Goal: Task Accomplishment & Management: Complete application form

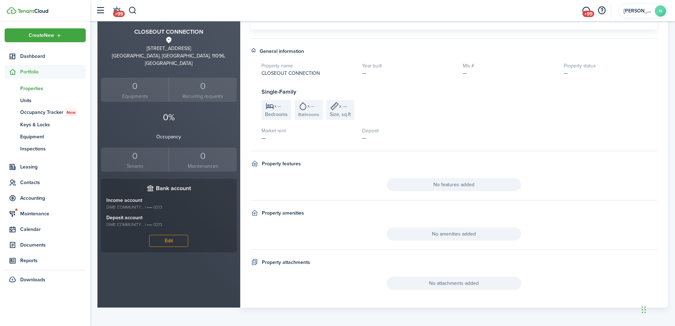
scroll to position [184, 0]
click at [156, 148] on div "0" at bounding box center [135, 154] width 64 height 13
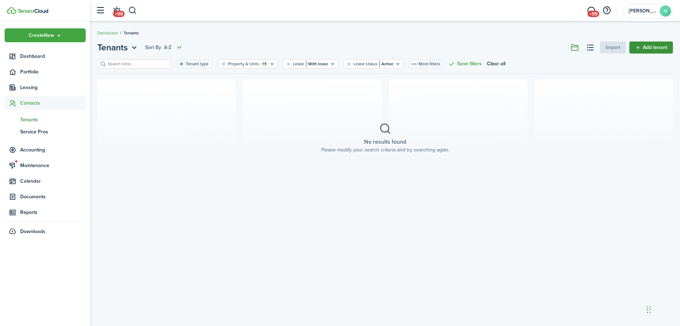
click at [645, 49] on link "Add tenant" at bounding box center [652, 47] width 44 height 12
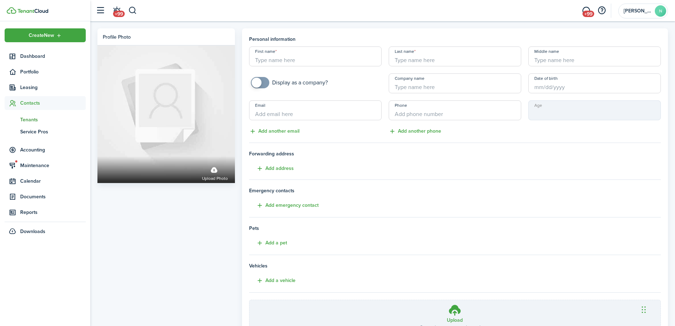
click at [310, 58] on input "First name" at bounding box center [315, 56] width 133 height 20
type input "CLOSEOUT CONNECTION"
click at [414, 60] on input "Last name" at bounding box center [455, 56] width 133 height 20
drag, startPoint x: 326, startPoint y: 60, endPoint x: 284, endPoint y: 61, distance: 41.8
click at [284, 61] on input "CLOSEOUT CONNECTION" at bounding box center [315, 56] width 133 height 20
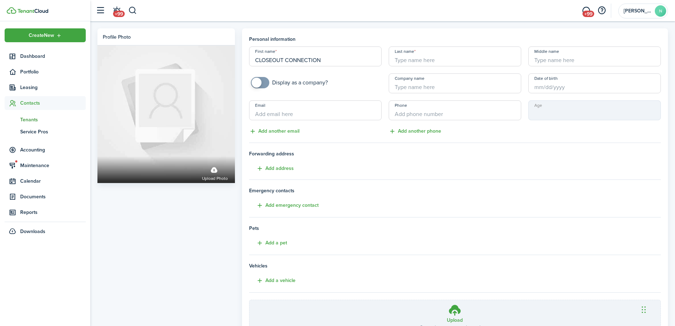
click at [431, 60] on input "Last name" at bounding box center [455, 56] width 133 height 20
paste input "CONNECTION"
type input "CONNECTION"
checkbox input "true"
click at [260, 81] on span at bounding box center [257, 83] width 10 height 10
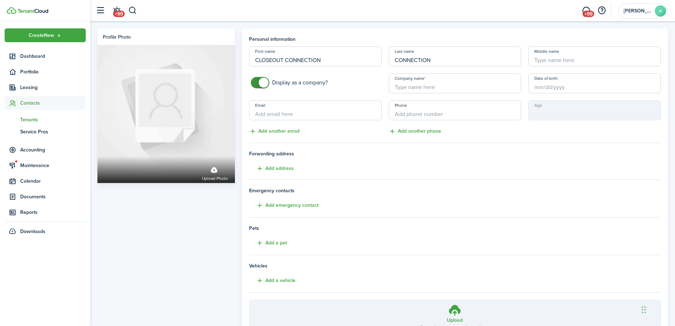
drag, startPoint x: 452, startPoint y: 59, endPoint x: 251, endPoint y: 65, distance: 201.0
click at [251, 65] on div "First name CLOSEOUT CONNECTION Last name CONNECTION Middle name Display as a co…" at bounding box center [455, 90] width 419 height 89
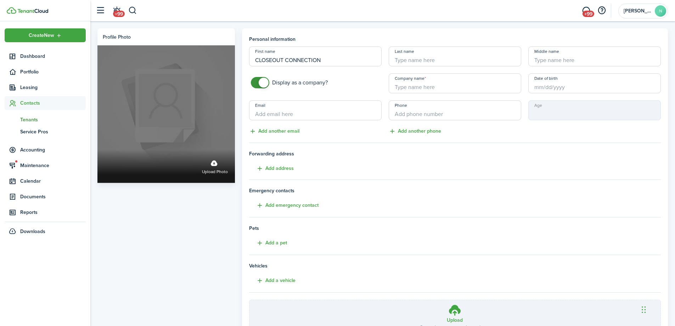
drag, startPoint x: 327, startPoint y: 57, endPoint x: 217, endPoint y: 57, distance: 110.6
click at [217, 57] on div "Profile photo Upload photo Personal information First name CLOSEOUT CONNECTION …" at bounding box center [383, 198] width 578 height 340
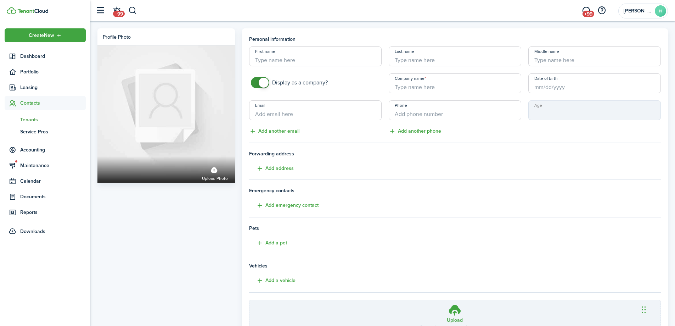
click at [421, 89] on input "Company name" at bounding box center [455, 83] width 133 height 20
paste input "CLOSEOUT CONNECTION"
type input "CLOSEOUT CONNECTION"
click at [310, 113] on input "Email" at bounding box center [315, 110] width 133 height 20
click at [542, 116] on mbsc-input "Age" at bounding box center [594, 110] width 133 height 20
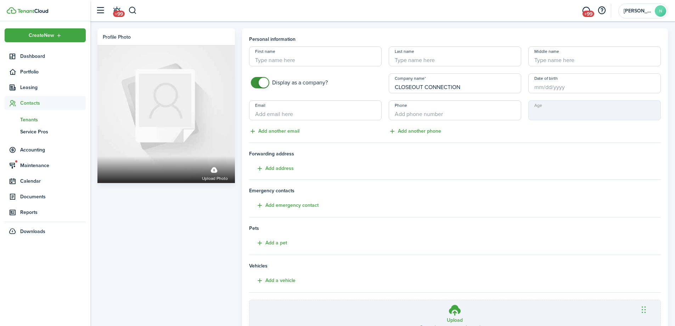
click at [558, 106] on mbsc-input "Age" at bounding box center [594, 110] width 133 height 20
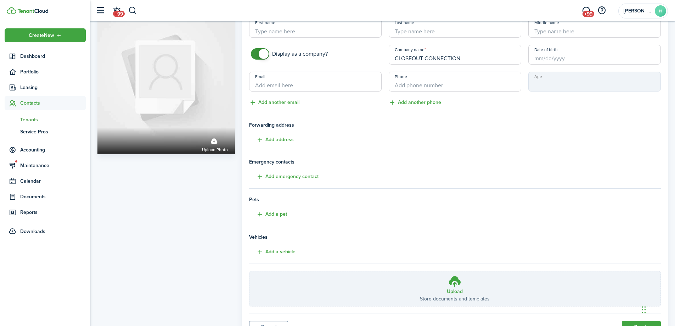
scroll to position [62, 0]
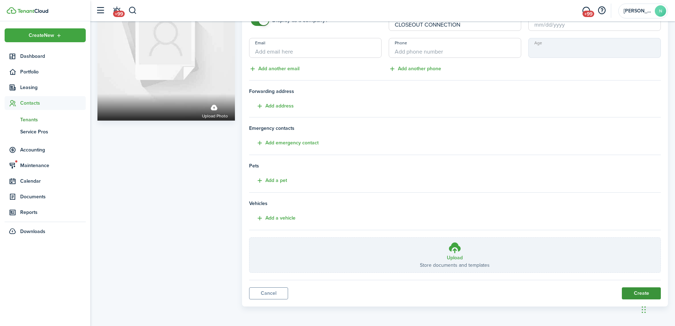
click at [631, 293] on button "Create" at bounding box center [641, 293] width 39 height 12
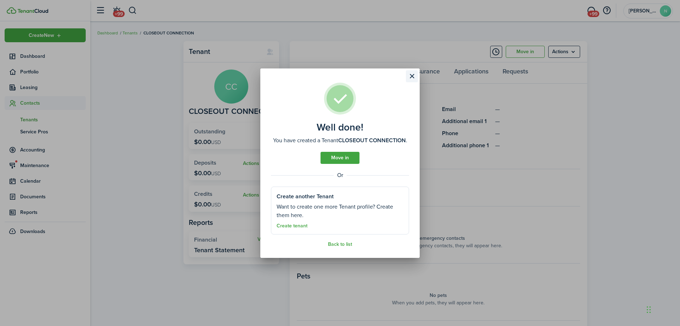
click at [415, 76] on button "Close modal" at bounding box center [412, 76] width 12 height 12
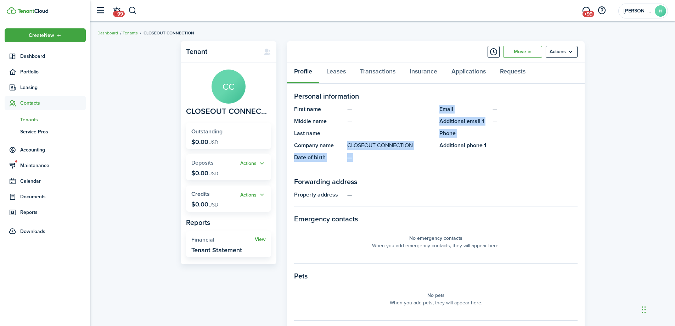
drag, startPoint x: 340, startPoint y: 147, endPoint x: 440, endPoint y: 149, distance: 99.6
click at [440, 149] on panel-main-group "First name — Middle name — Last name — Company name CLOSEOUT CONNECTION Date of…" at bounding box center [436, 133] width 284 height 57
click at [338, 73] on link "Leases" at bounding box center [336, 72] width 34 height 21
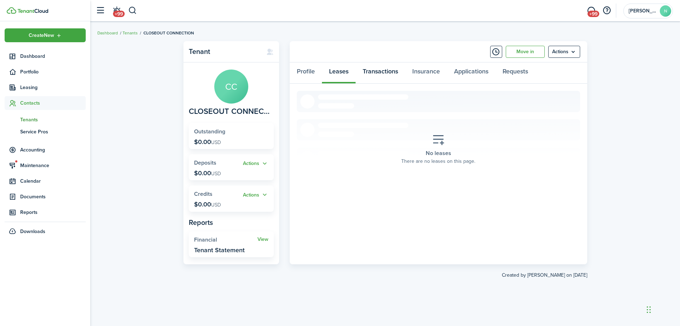
click at [391, 71] on link "Transactions" at bounding box center [381, 72] width 50 height 21
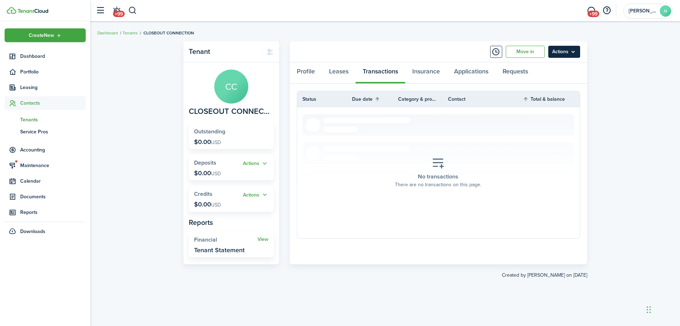
click at [577, 52] on menu-btn "Actions" at bounding box center [565, 52] width 32 height 12
click at [542, 95] on link "Add Invoice" at bounding box center [550, 92] width 62 height 12
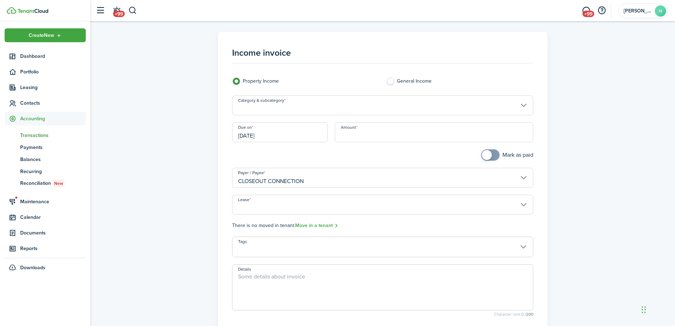
click at [336, 101] on input "Category & subcategory" at bounding box center [383, 105] width 302 height 20
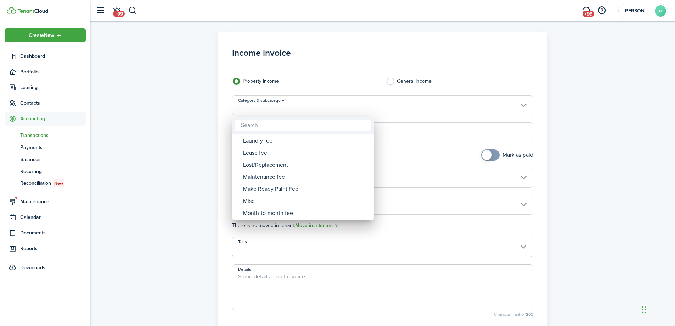
click at [266, 124] on input "text" at bounding box center [303, 124] width 136 height 11
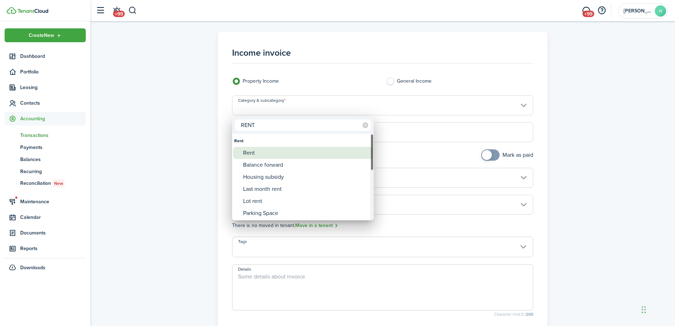
type input "RENT"
click at [252, 155] on div "Rent" at bounding box center [305, 153] width 125 height 12
type input "Rent"
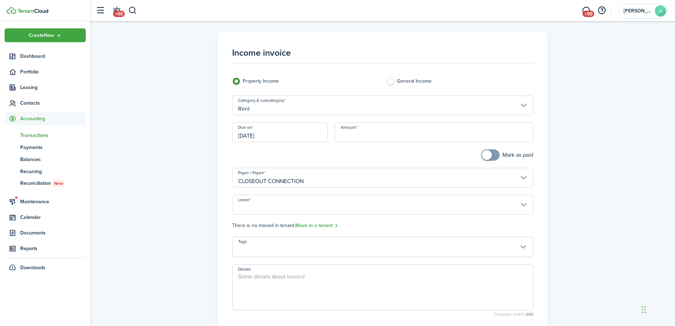
click at [274, 136] on input "[DATE]" at bounding box center [280, 132] width 96 height 20
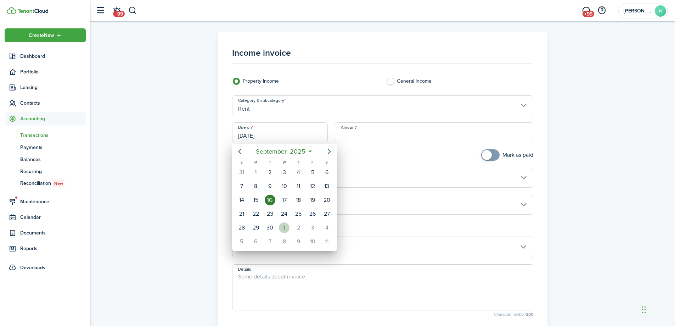
click at [284, 228] on div "1" at bounding box center [284, 227] width 11 height 11
type input "[DATE]"
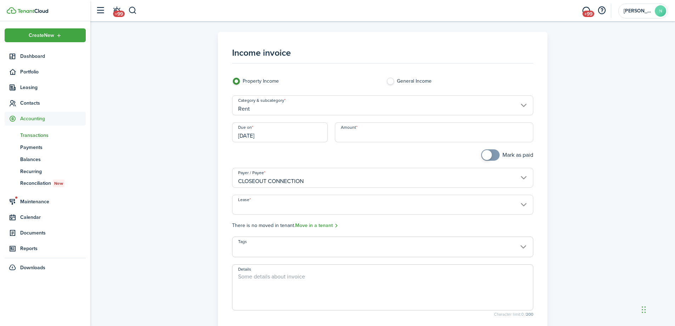
click at [358, 135] on input "Amount" at bounding box center [434, 132] width 199 height 20
click at [351, 134] on input "Amount" at bounding box center [434, 132] width 199 height 20
click at [281, 207] on input "Lease" at bounding box center [383, 205] width 302 height 20
type input "$17,484.00"
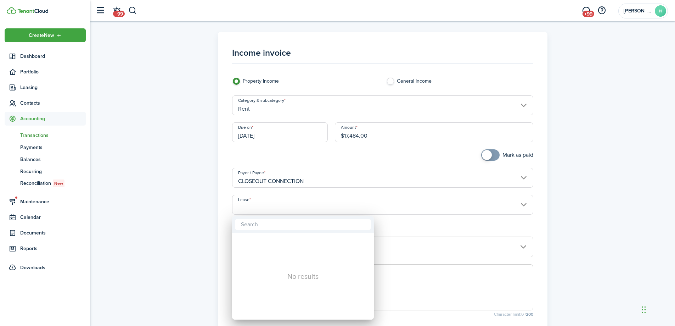
click at [264, 209] on div at bounding box center [337, 162] width 789 height 439
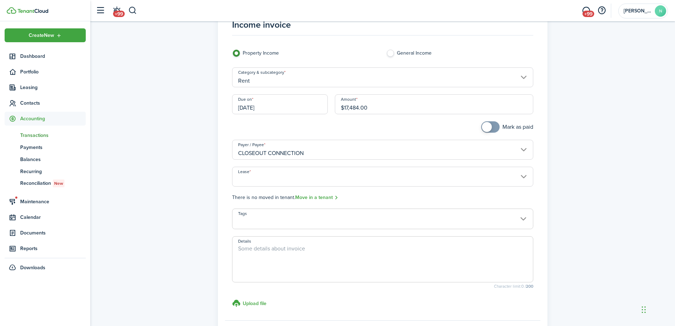
scroll to position [71, 0]
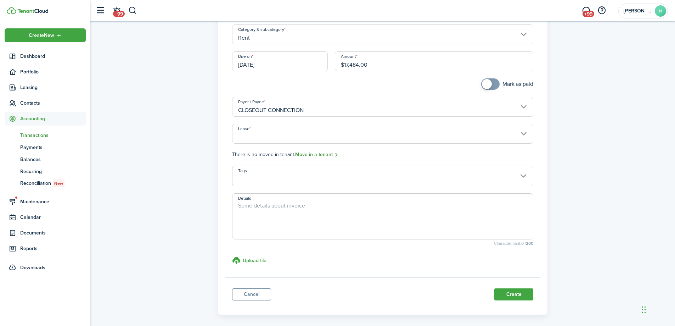
click at [323, 153] on link "Move in a tenant" at bounding box center [317, 155] width 44 height 8
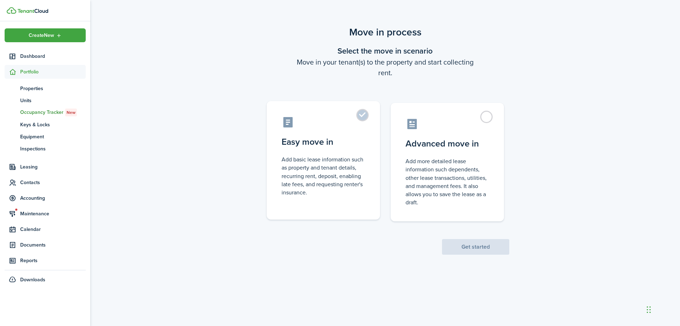
click at [318, 206] on label "Easy move in Add basic lease information such as property and tenant details, r…" at bounding box center [323, 160] width 113 height 118
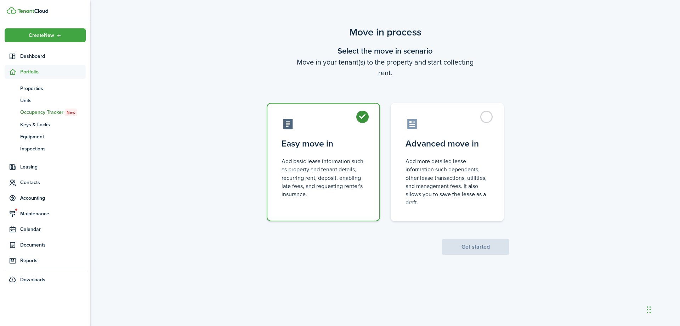
radio input "true"
click at [502, 251] on button "Get started" at bounding box center [475, 247] width 67 height 16
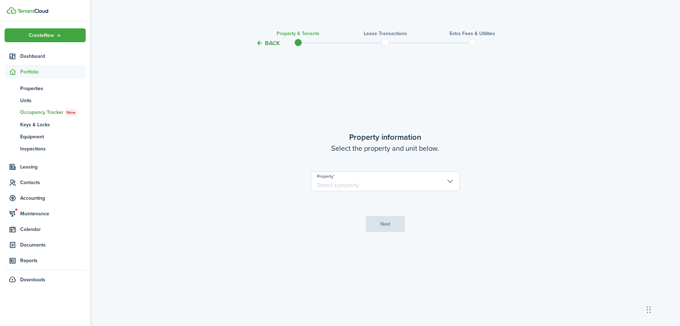
click at [355, 187] on input "Property" at bounding box center [385, 181] width 149 height 20
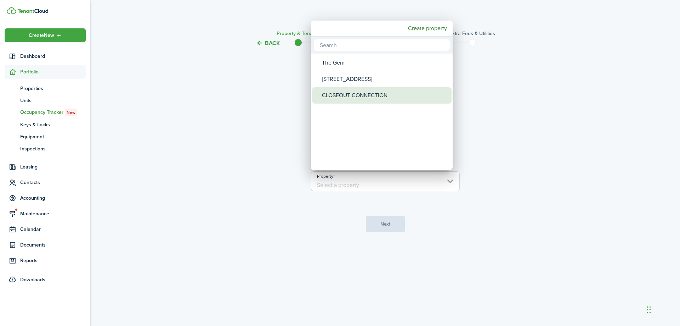
click at [372, 94] on div "CLOSEOUT CONNECTION" at bounding box center [384, 95] width 125 height 16
type input "CLOSEOUT CONNECTION"
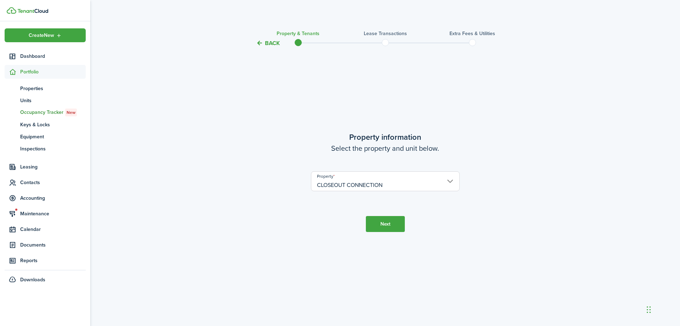
click at [386, 226] on button "Next" at bounding box center [385, 224] width 39 height 16
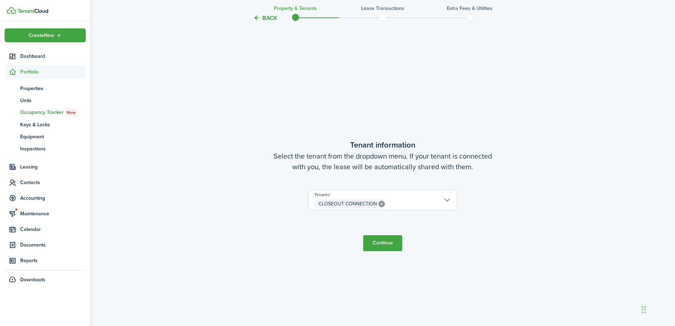
scroll to position [278, 0]
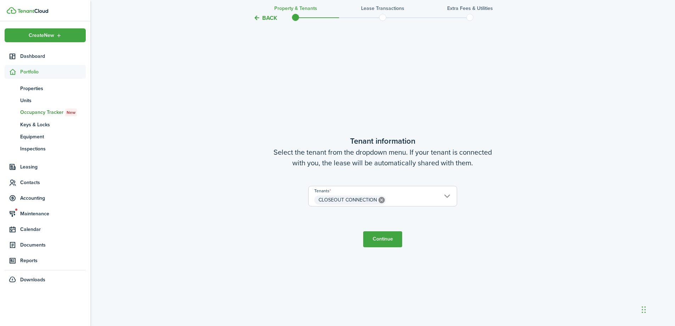
click at [385, 240] on button "Continue" at bounding box center [382, 239] width 39 height 16
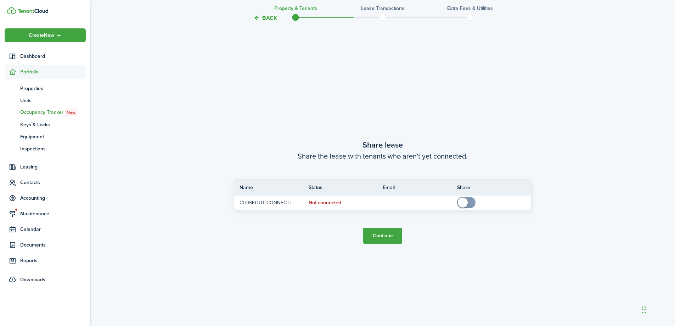
scroll to position [604, 0]
click at [383, 235] on button "Continue" at bounding box center [382, 235] width 39 height 16
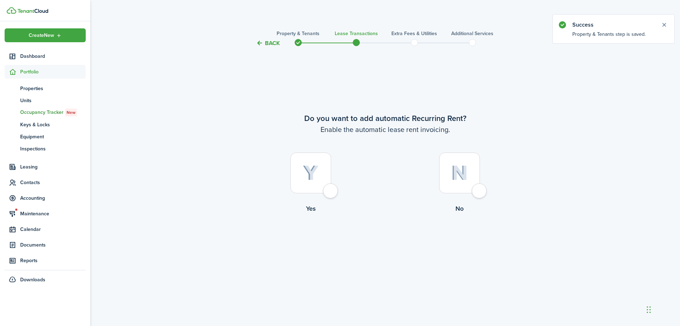
click at [323, 195] on label "Yes" at bounding box center [311, 184] width 149 height 64
radio input "true"
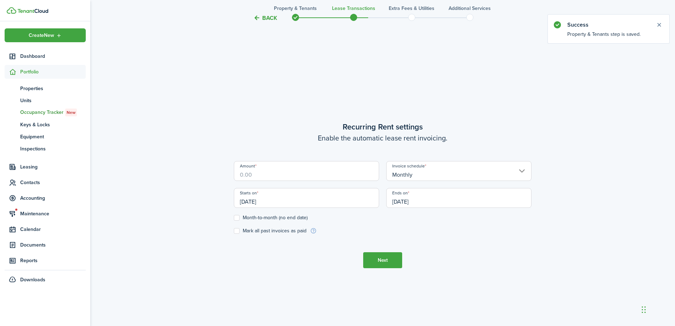
scroll to position [278, 0]
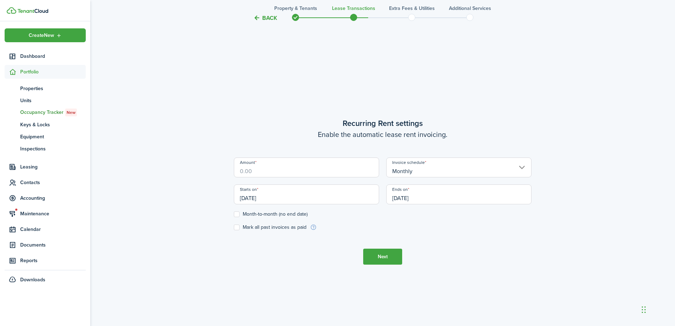
click at [291, 203] on input "[DATE]" at bounding box center [306, 194] width 145 height 20
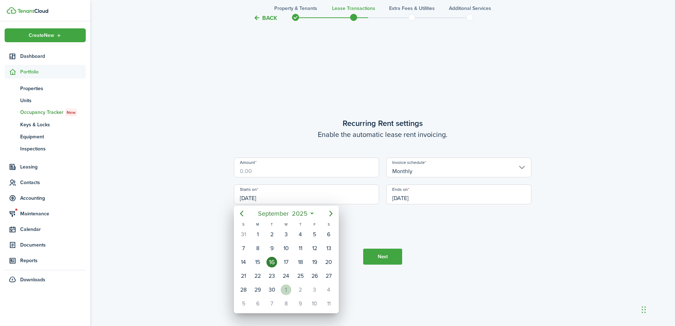
click at [287, 286] on div "1" at bounding box center [286, 289] width 11 height 11
type input "[DATE]"
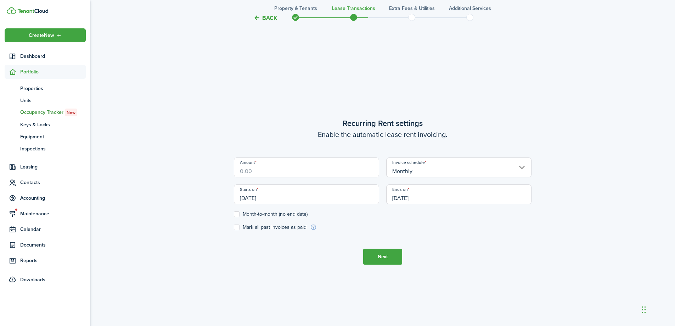
scroll to position [0, 0]
click at [274, 167] on input "Amount" at bounding box center [306, 167] width 145 height 20
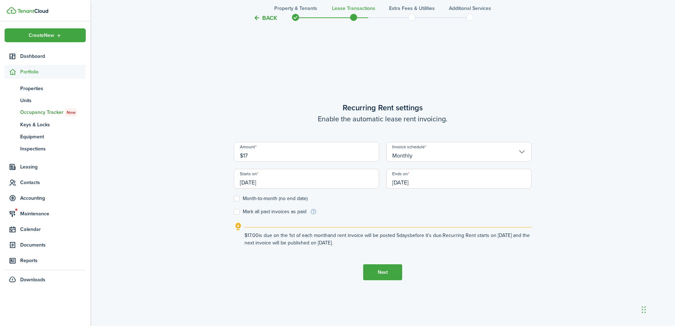
drag, startPoint x: 448, startPoint y: 178, endPoint x: 381, endPoint y: 182, distance: 66.4
click at [381, 182] on div "Amount $17 Invoice schedule Monthly Starts on [DATE] Ends on [DATE]" at bounding box center [382, 169] width 305 height 54
click at [420, 186] on input "[DATE]" at bounding box center [458, 179] width 145 height 20
type input "$17.00"
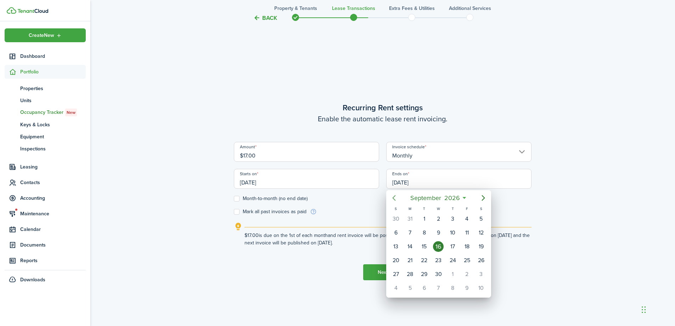
click at [398, 197] on icon "Previous page" at bounding box center [394, 198] width 9 height 9
click at [454, 217] on div "30" at bounding box center [453, 218] width 11 height 11
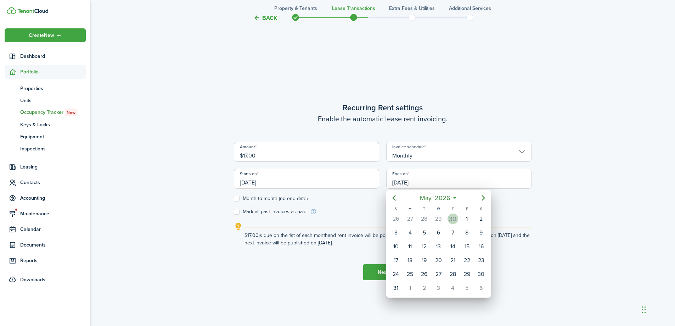
type input "[DATE]"
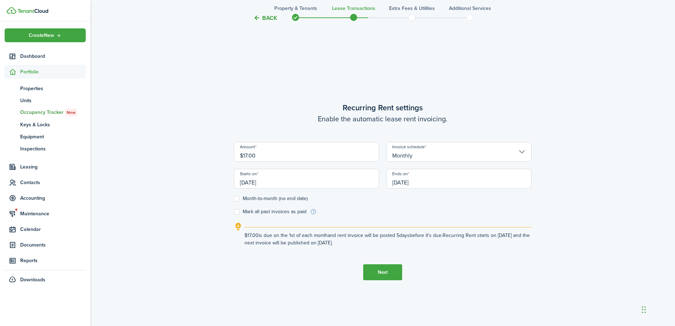
click at [263, 154] on input "$17.00" at bounding box center [306, 152] width 145 height 20
drag, startPoint x: 263, startPoint y: 154, endPoint x: 210, endPoint y: 152, distance: 53.2
click at [210, 153] on div "Back Property & Tenants Lease Transactions Extra fees & Utilities Additional Se…" at bounding box center [382, 50] width 585 height 607
type input "$17,484.00"
click at [387, 272] on button "Next" at bounding box center [382, 272] width 39 height 16
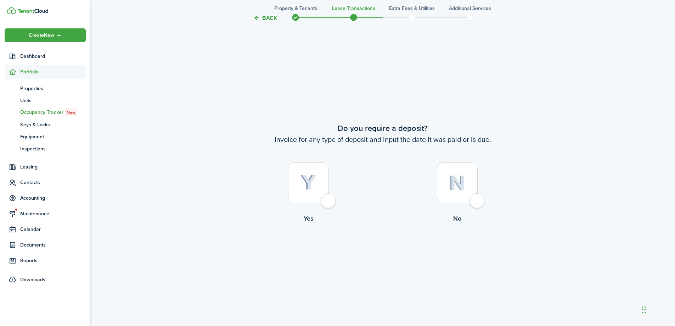
scroll to position [604, 0]
click at [478, 197] on div at bounding box center [457, 182] width 41 height 41
radio input "true"
click at [474, 201] on div at bounding box center [457, 182] width 41 height 41
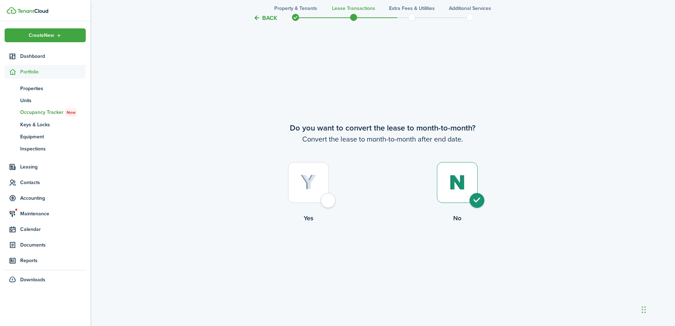
radio input "true"
click at [370, 251] on button "Continue" at bounding box center [382, 252] width 39 height 16
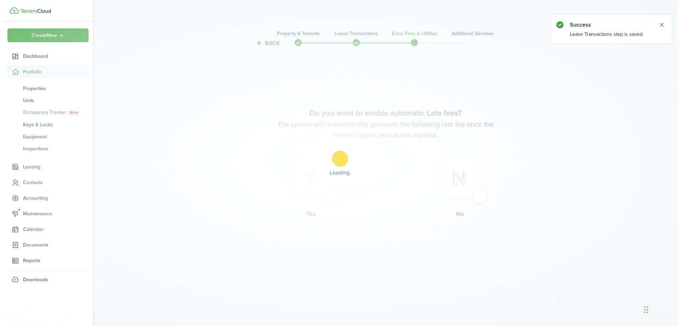
scroll to position [0, 0]
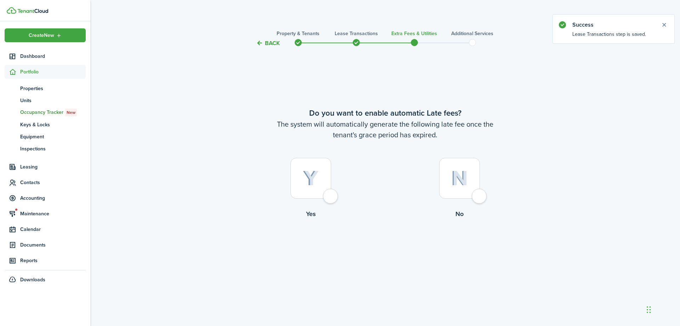
click at [477, 197] on div at bounding box center [459, 178] width 41 height 41
radio input "true"
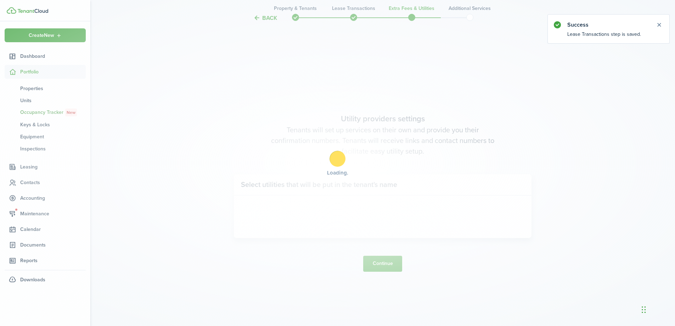
scroll to position [278, 0]
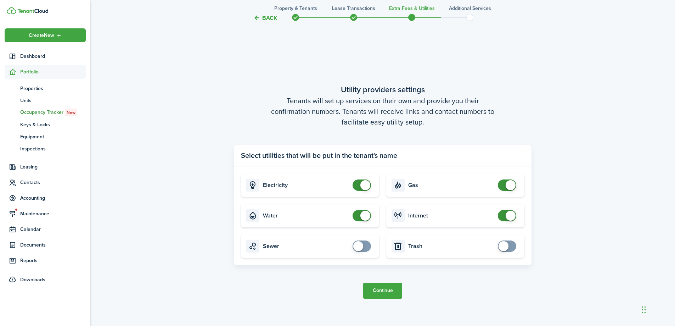
checkbox input "false"
click at [360, 184] on span at bounding box center [365, 185] width 10 height 10
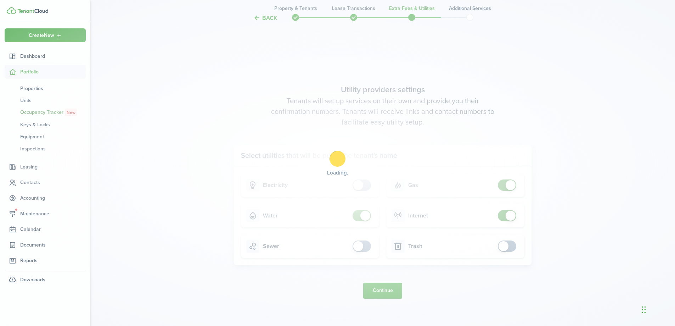
click at [363, 217] on div "Loading" at bounding box center [337, 163] width 675 height 326
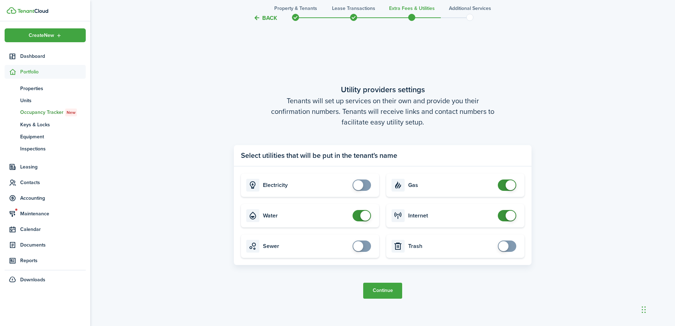
checkbox input "false"
click at [363, 217] on span at bounding box center [365, 216] width 10 height 10
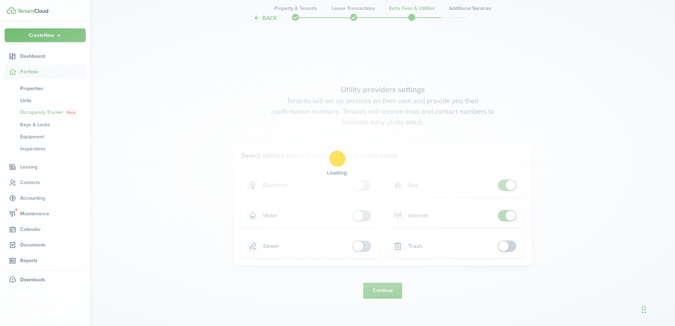
checkbox input "false"
click at [508, 217] on span at bounding box center [511, 216] width 10 height 10
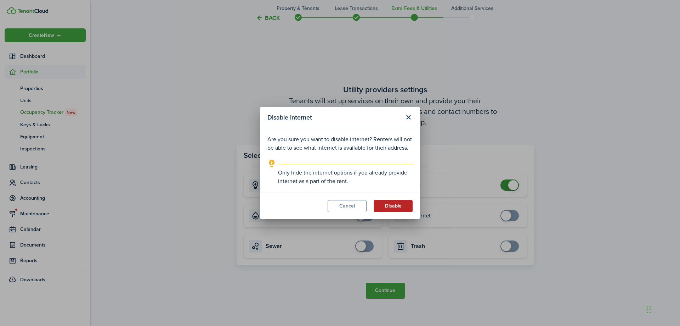
click at [388, 207] on button "Disable" at bounding box center [393, 206] width 39 height 12
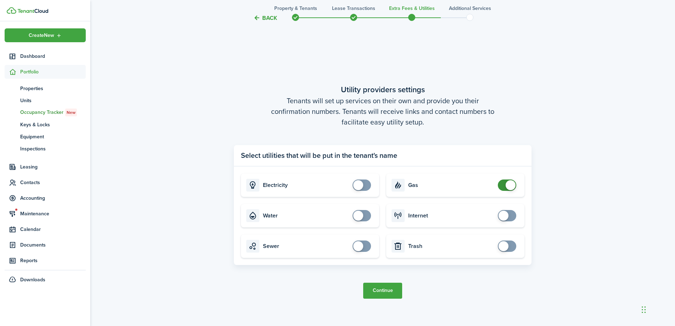
checkbox input "false"
click at [511, 181] on span at bounding box center [511, 185] width 10 height 10
click at [387, 295] on button "Continue" at bounding box center [382, 290] width 39 height 16
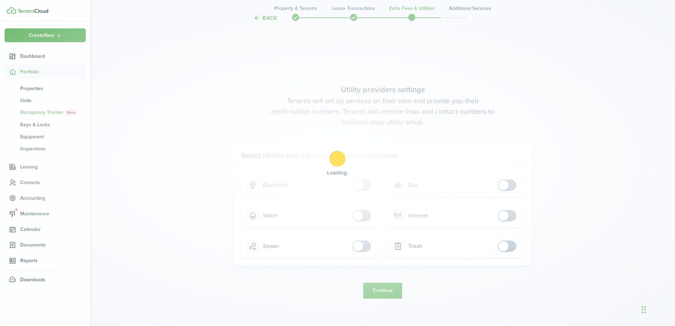
scroll to position [0, 0]
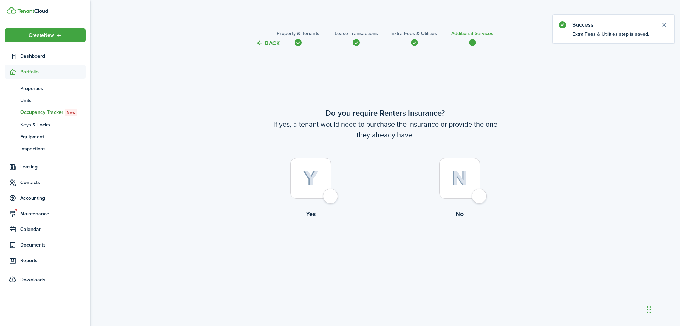
click at [472, 196] on div at bounding box center [459, 178] width 41 height 41
radio input "true"
click at [396, 244] on button "Complete move in" at bounding box center [385, 248] width 52 height 16
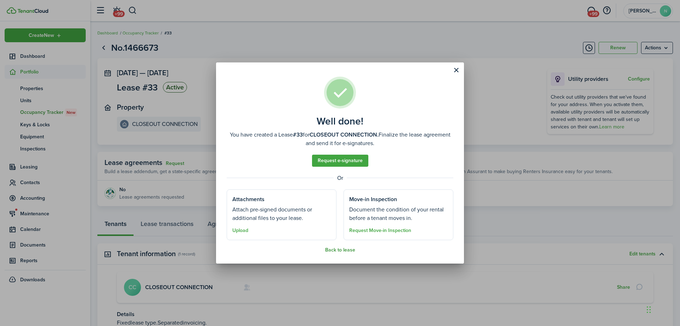
click at [344, 248] on button "Back to lease" at bounding box center [340, 250] width 30 height 6
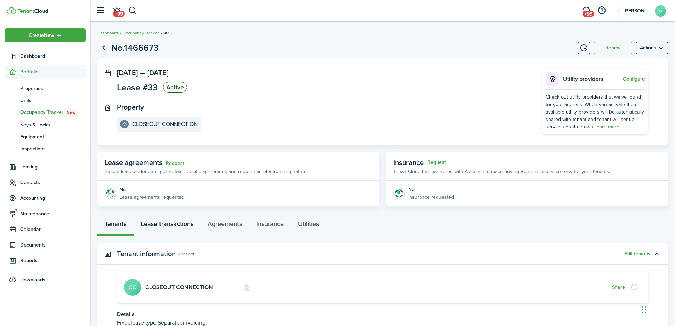
click at [159, 225] on link "Lease transactions" at bounding box center [167, 225] width 67 height 21
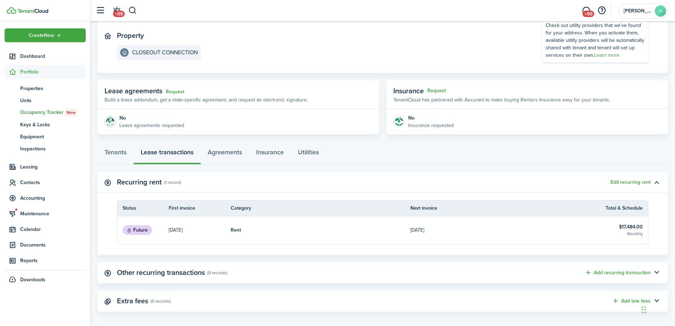
scroll to position [77, 0]
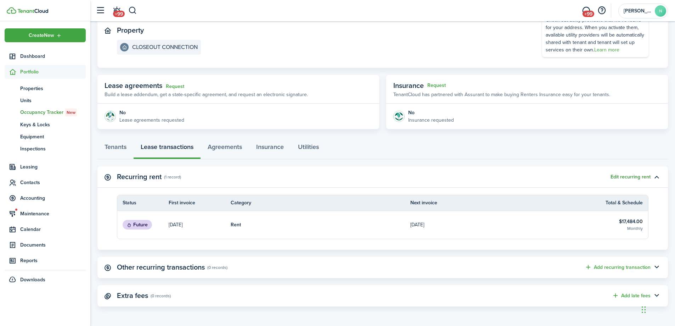
click at [636, 178] on button "Edit recurring rent" at bounding box center [631, 177] width 40 height 6
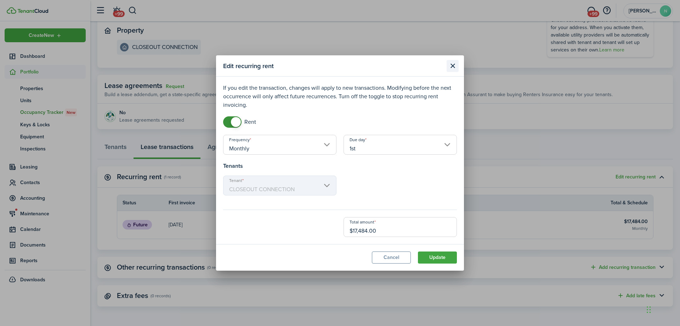
click at [455, 66] on button "Close modal" at bounding box center [453, 66] width 12 height 12
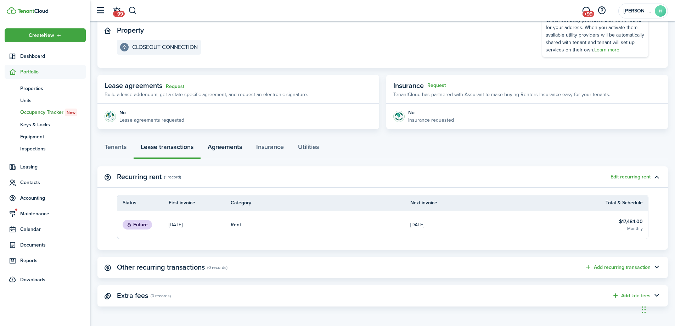
click at [215, 147] on link "Agreements" at bounding box center [225, 148] width 49 height 21
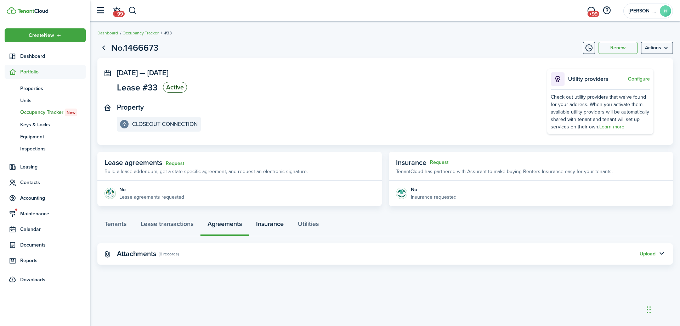
click at [272, 224] on link "Insurance" at bounding box center [270, 225] width 42 height 21
click at [318, 224] on link "Utilities" at bounding box center [308, 225] width 35 height 21
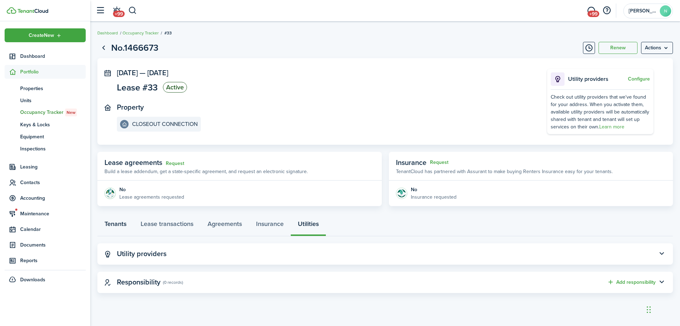
click at [126, 218] on link "Tenants" at bounding box center [115, 225] width 36 height 21
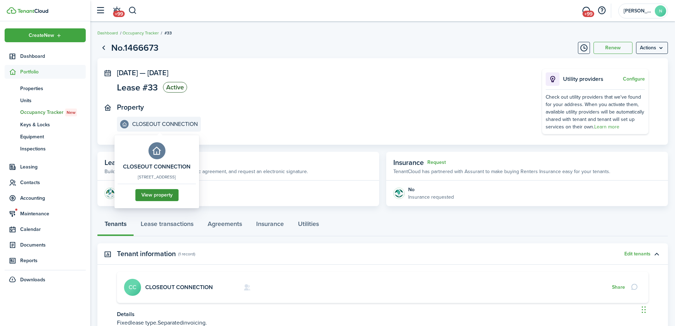
click at [168, 197] on link "View property" at bounding box center [156, 195] width 43 height 12
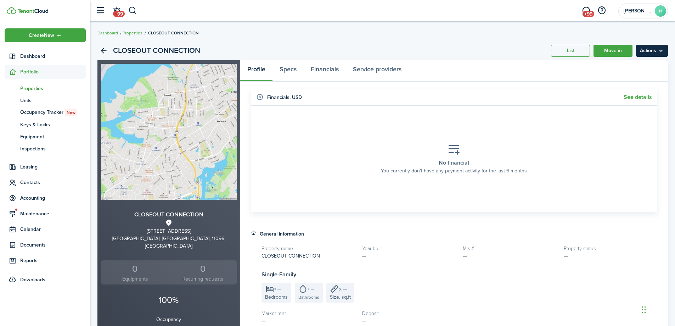
click at [640, 46] on menu-btn "Actions" at bounding box center [652, 51] width 32 height 12
click at [634, 63] on link "Edit property" at bounding box center [637, 66] width 62 height 12
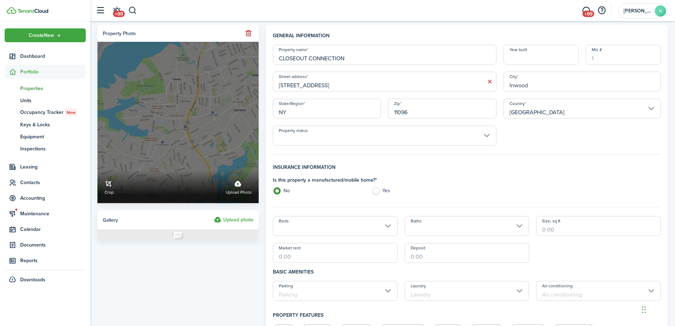
drag, startPoint x: 370, startPoint y: 58, endPoint x: 230, endPoint y: 57, distance: 140.0
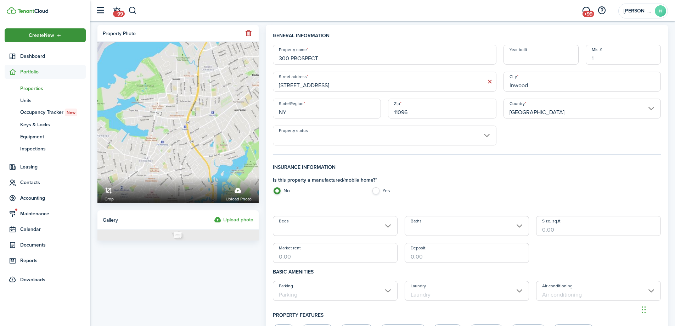
type input "300 PROSPECT"
click at [75, 34] on div "Create New" at bounding box center [45, 35] width 81 height 14
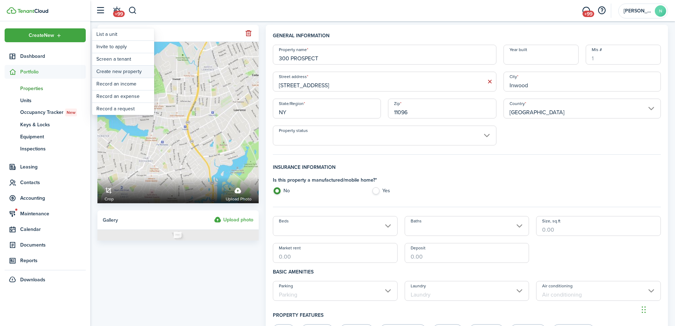
click at [131, 72] on link "Create new property" at bounding box center [123, 72] width 62 height 12
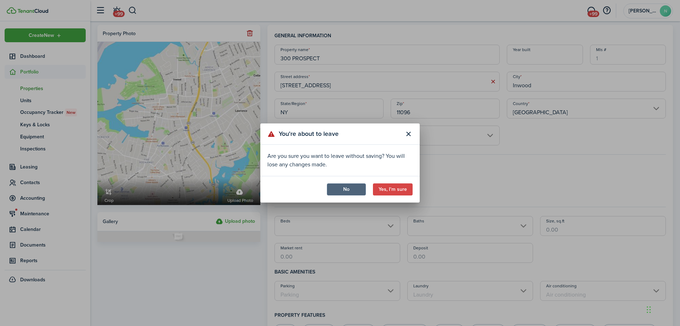
click at [348, 189] on button "No" at bounding box center [346, 189] width 39 height 12
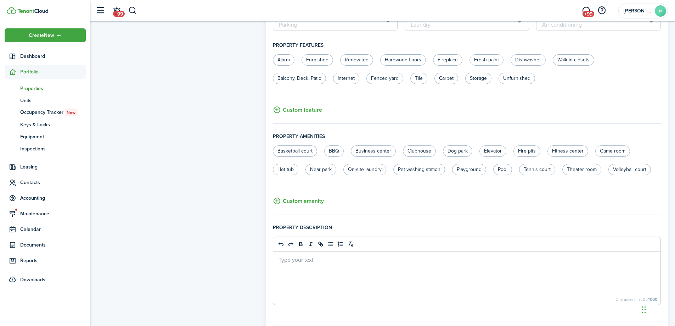
scroll to position [377, 0]
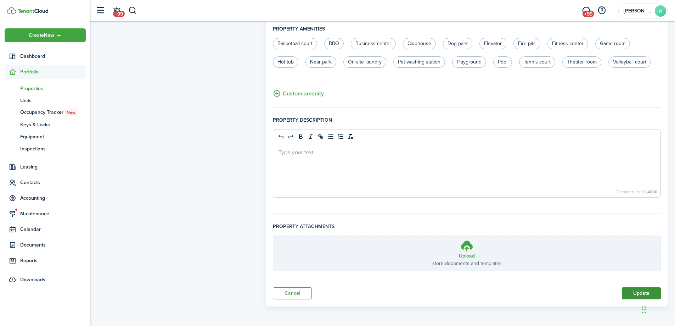
click at [637, 292] on button "Update" at bounding box center [641, 293] width 39 height 12
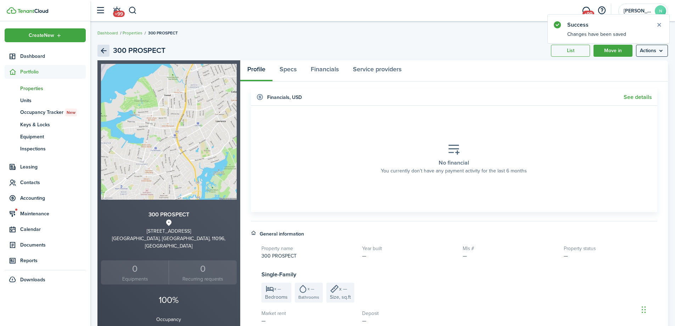
click at [104, 51] on link "Back" at bounding box center [103, 51] width 12 height 12
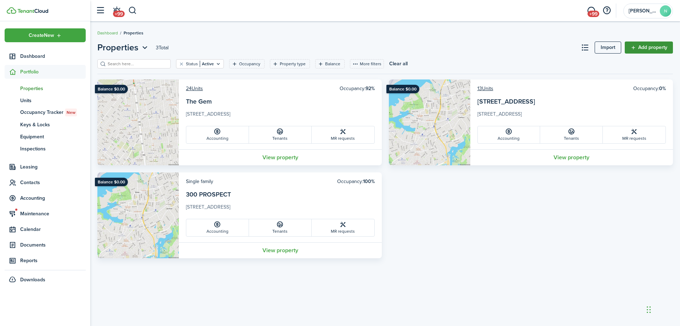
click at [649, 46] on link "Add property" at bounding box center [649, 47] width 48 height 12
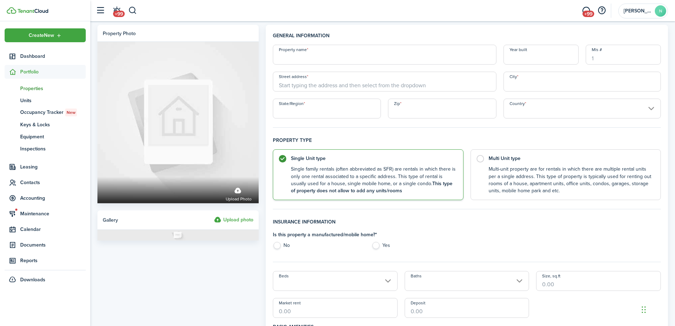
click at [354, 54] on input "Property name" at bounding box center [384, 55] width 223 height 20
type input "320 PROSPECT"
click at [332, 81] on input "Street address" at bounding box center [384, 82] width 223 height 20
click at [334, 102] on div "[STREET_ADDRESS]" at bounding box center [384, 97] width 223 height 12
type input "[STREET_ADDRESS]"
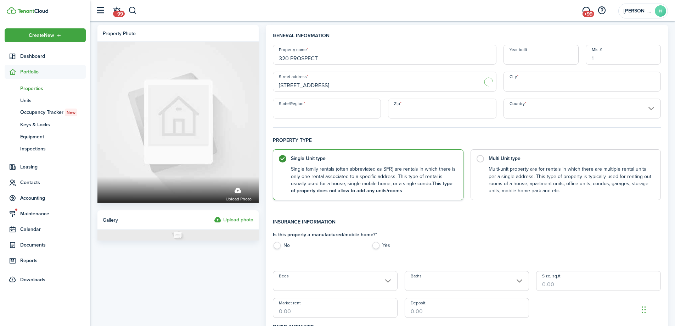
type input "Inwood"
type input "NY"
type input "11096"
type input "[GEOGRAPHIC_DATA]"
click at [420, 85] on input "[STREET_ADDRESS]" at bounding box center [384, 82] width 223 height 20
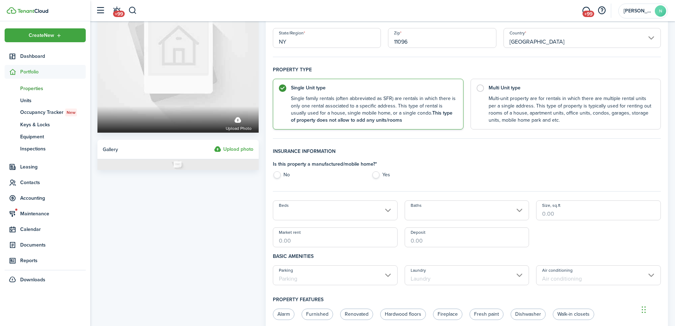
scroll to position [71, 0]
click at [280, 174] on label "No" at bounding box center [319, 176] width 92 height 11
radio input "true"
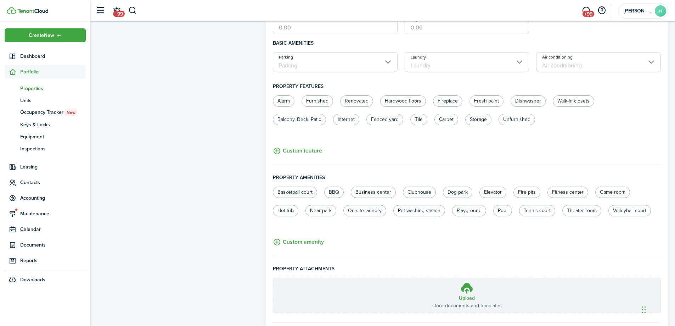
scroll to position [326, 0]
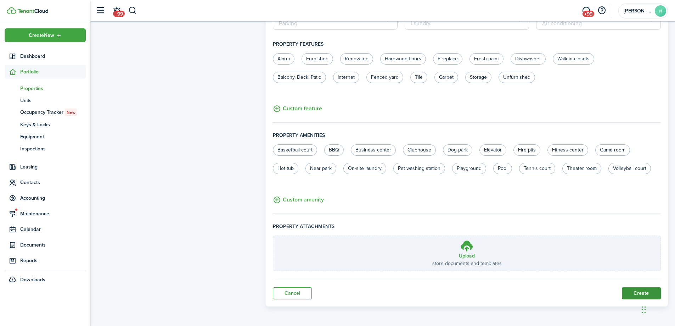
click at [645, 288] on button "Create" at bounding box center [641, 293] width 39 height 12
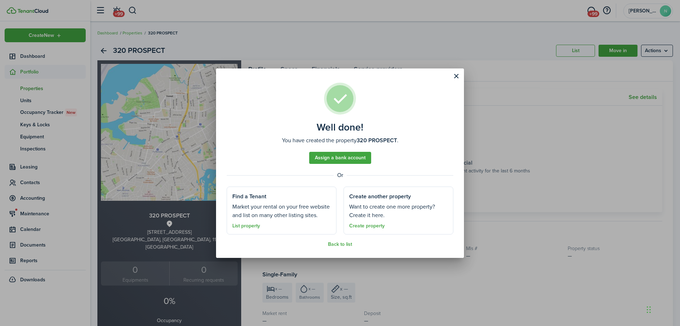
click at [327, 244] on well-done-footer "Back to list" at bounding box center [340, 244] width 227 height 6
click at [330, 244] on link "Back to list" at bounding box center [340, 244] width 24 height 6
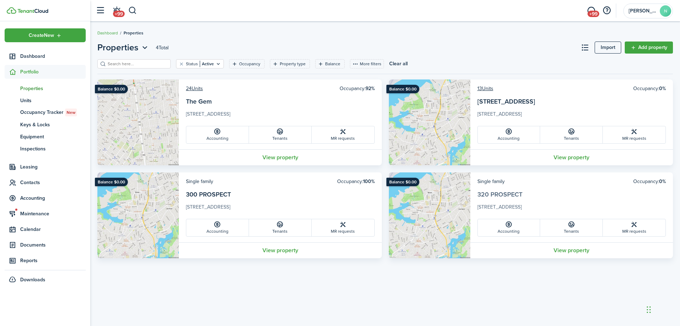
click at [499, 193] on link "320 PROSPECT" at bounding box center [500, 194] width 45 height 9
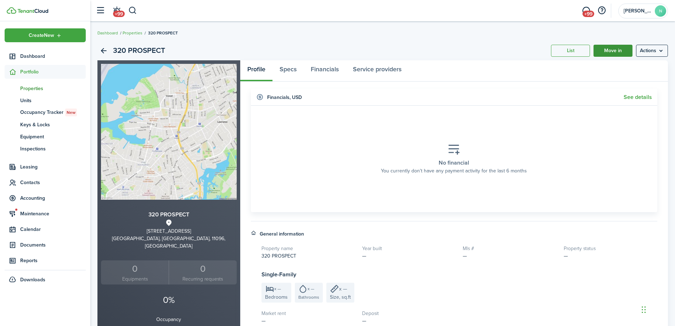
click at [627, 50] on link "Move in" at bounding box center [613, 51] width 39 height 12
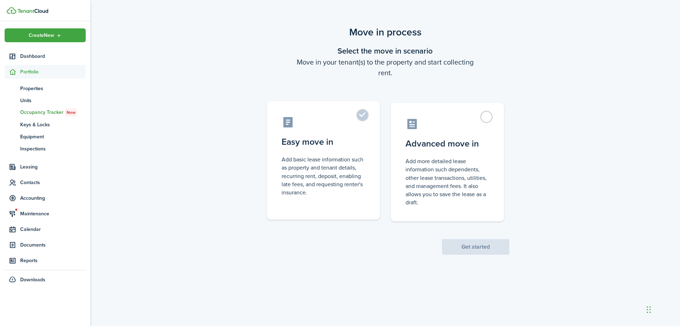
click at [357, 118] on control-radio-card-icon at bounding box center [324, 122] width 84 height 12
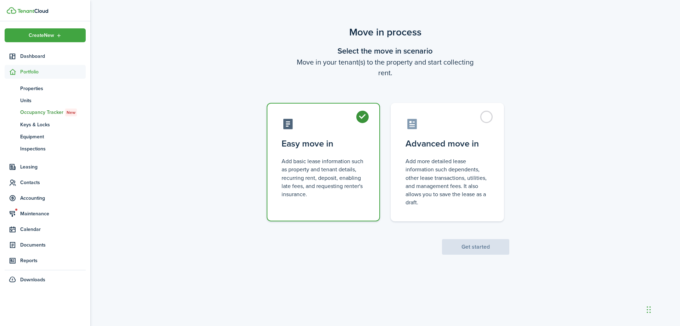
radio input "true"
click at [465, 245] on button "Get started" at bounding box center [475, 247] width 67 height 16
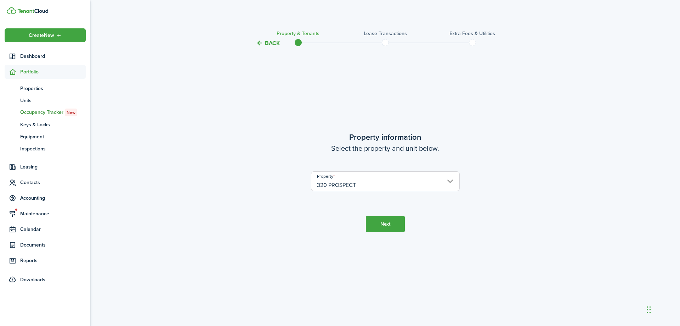
click at [351, 186] on input "320 PROSPECT" at bounding box center [385, 181] width 149 height 20
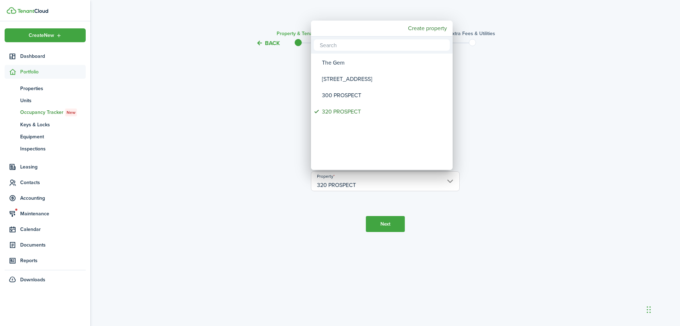
click at [351, 186] on div at bounding box center [340, 162] width 794 height 439
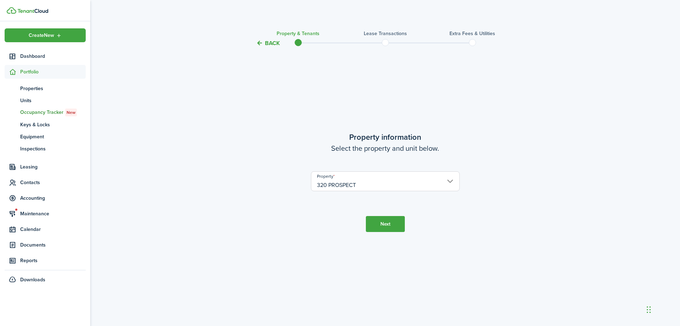
click at [386, 222] on button "Next" at bounding box center [385, 224] width 39 height 16
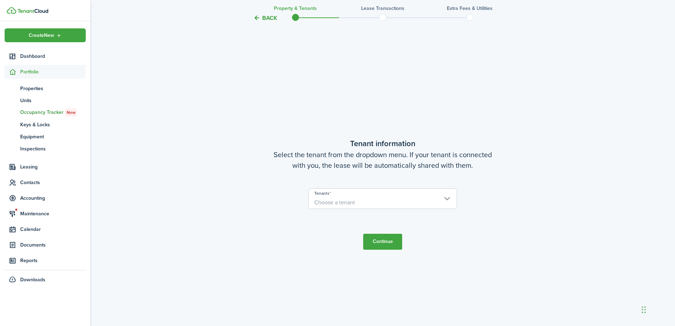
scroll to position [278, 0]
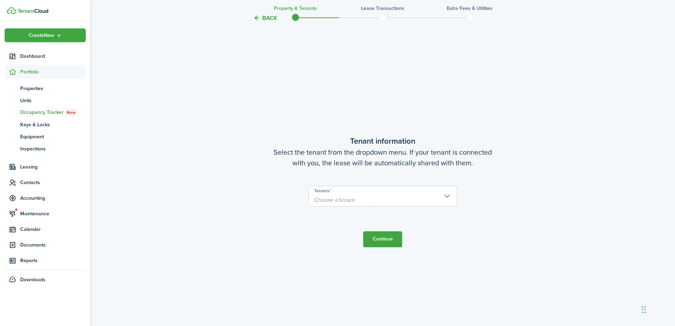
click at [367, 203] on span "Choose a tenant" at bounding box center [383, 200] width 148 height 12
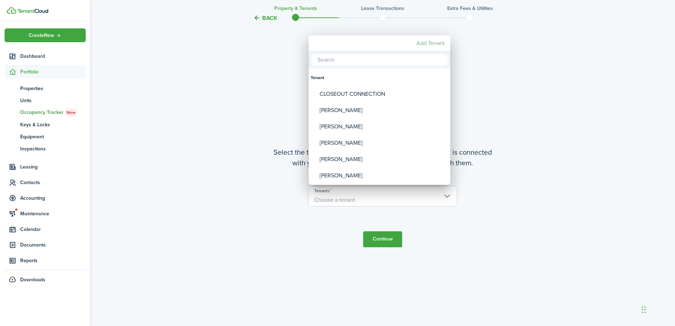
click at [436, 42] on mbsc-button "Add Tenant" at bounding box center [431, 43] width 34 height 13
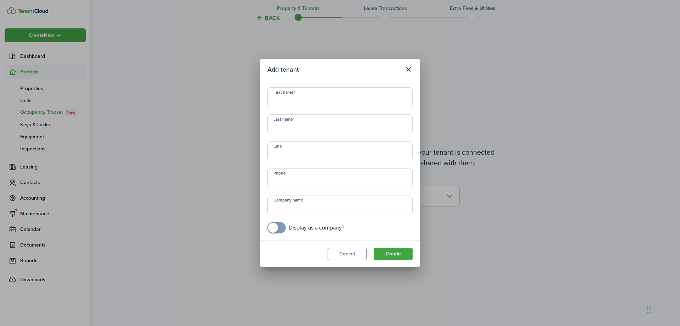
click at [301, 99] on input "First name" at bounding box center [340, 97] width 145 height 20
type input "S"
type input "PREMIER"
checkbox input "true"
click at [279, 231] on span at bounding box center [276, 227] width 7 height 11
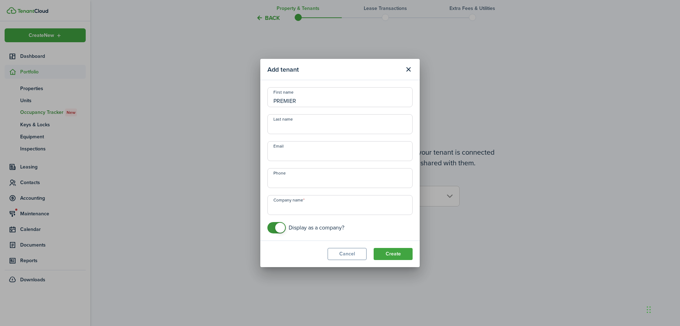
drag, startPoint x: 307, startPoint y: 102, endPoint x: 199, endPoint y: 84, distance: 109.1
click at [199, 85] on div "Add tenant First name PREMIER Last name Email Phone Company name Display as a c…" at bounding box center [340, 163] width 680 height 326
click at [312, 207] on input "Company name" at bounding box center [340, 205] width 145 height 20
type input "PREMIER WHITEGLOVE FREIGHT"
click at [390, 253] on button "Create" at bounding box center [393, 254] width 39 height 12
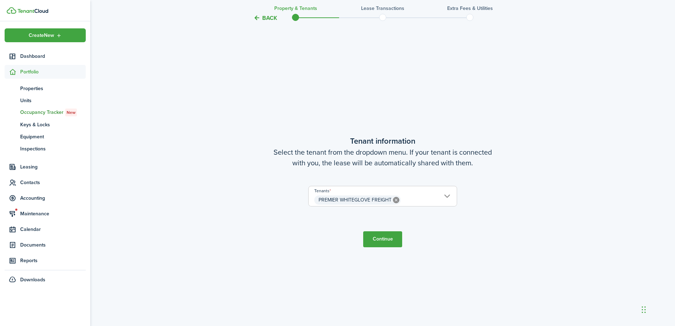
click at [391, 241] on button "Continue" at bounding box center [382, 239] width 39 height 16
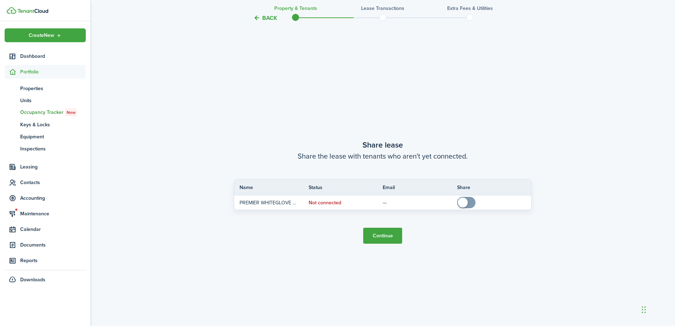
scroll to position [604, 0]
click at [392, 239] on button "Continue" at bounding box center [382, 235] width 39 height 16
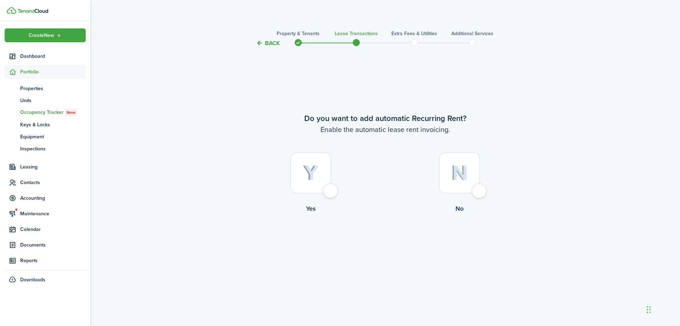
click at [321, 175] on div at bounding box center [311, 172] width 41 height 41
radio input "true"
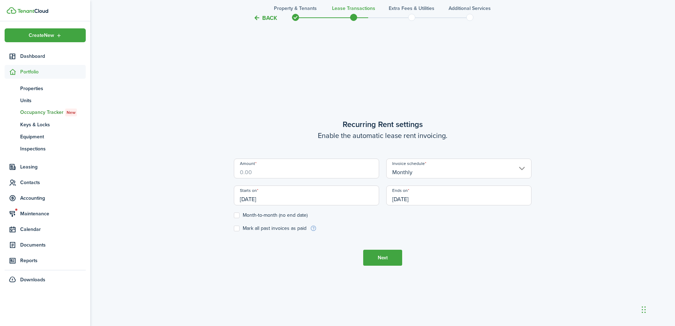
scroll to position [278, 0]
click at [306, 200] on input "[DATE]" at bounding box center [306, 194] width 145 height 20
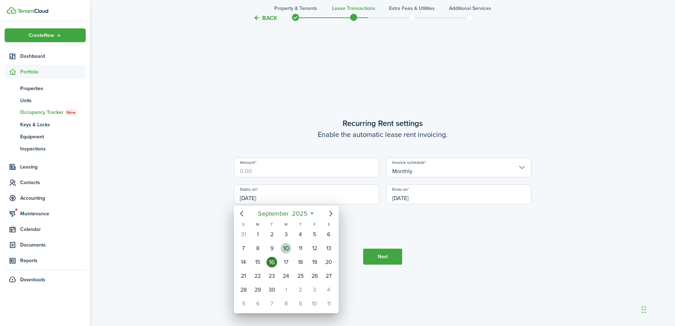
click at [285, 248] on div "10" at bounding box center [286, 248] width 11 height 11
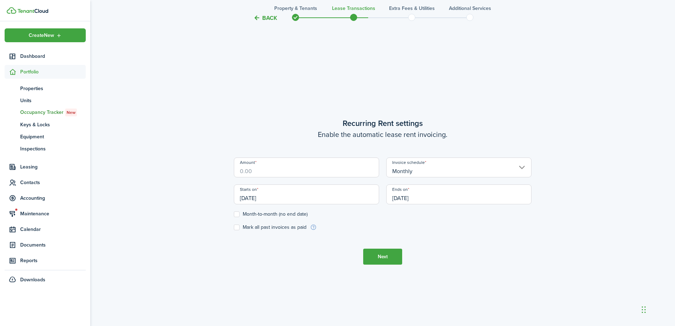
click at [281, 192] on input "[DATE]" at bounding box center [306, 194] width 145 height 20
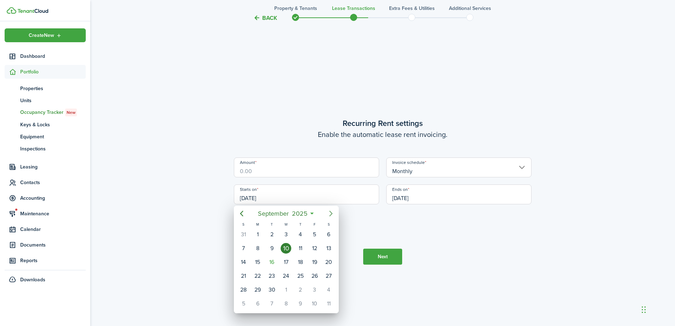
click at [330, 214] on icon "Next page" at bounding box center [331, 213] width 9 height 9
click at [289, 235] on div "1" at bounding box center [286, 234] width 11 height 11
type input "[DATE]"
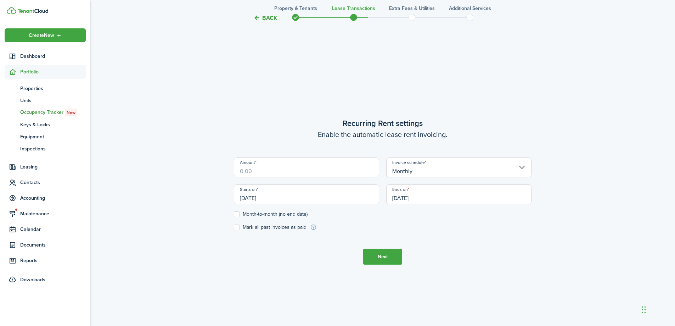
click at [435, 197] on input "[DATE]" at bounding box center [458, 194] width 145 height 20
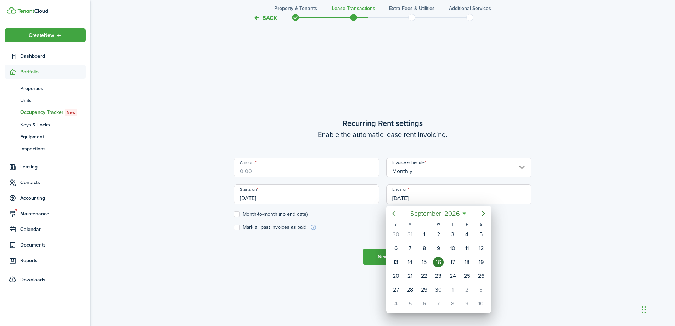
click at [394, 212] on icon "Previous page" at bounding box center [394, 213] width 9 height 9
click at [465, 236] on div "31" at bounding box center [467, 234] width 11 height 11
type input "[DATE]"
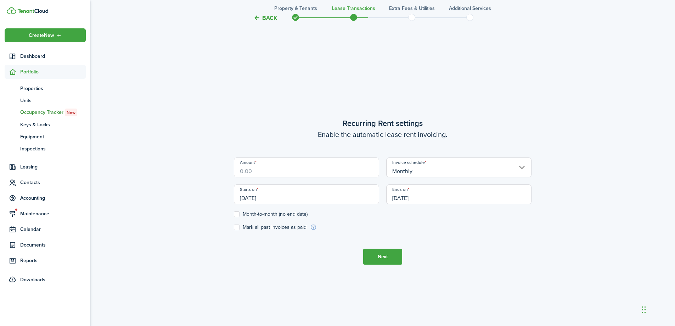
click at [315, 175] on input "Amount" at bounding box center [306, 167] width 145 height 20
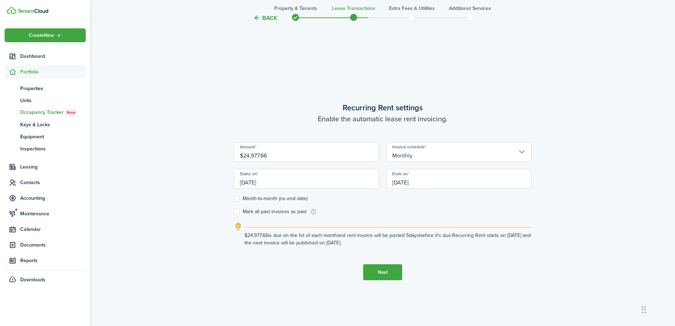
type input "$24,977.66"
click at [371, 213] on form "Amount $24,977.66 Invoice schedule Monthly Starts on [DATE] Ends on [DATE] Mont…" at bounding box center [383, 178] width 298 height 73
click at [392, 274] on button "Next" at bounding box center [382, 272] width 39 height 16
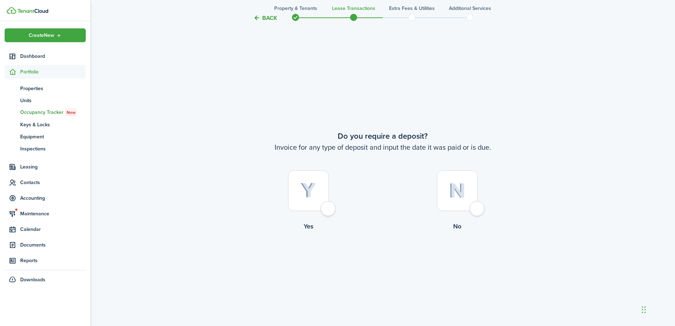
scroll to position [604, 0]
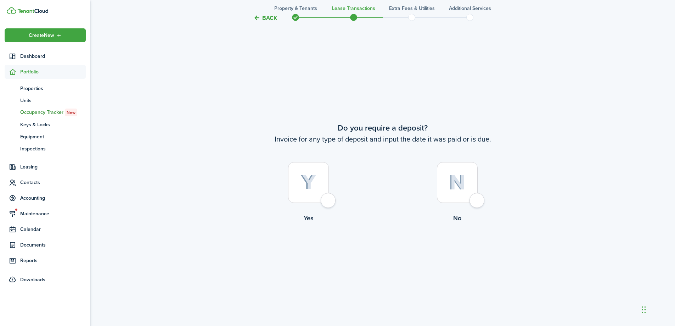
click at [472, 200] on div at bounding box center [457, 182] width 41 height 41
radio input "true"
click at [472, 200] on div at bounding box center [457, 182] width 41 height 41
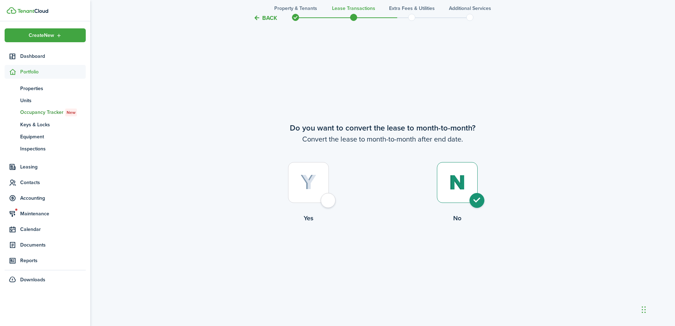
radio input "true"
click at [374, 256] on button "Continue" at bounding box center [382, 252] width 39 height 16
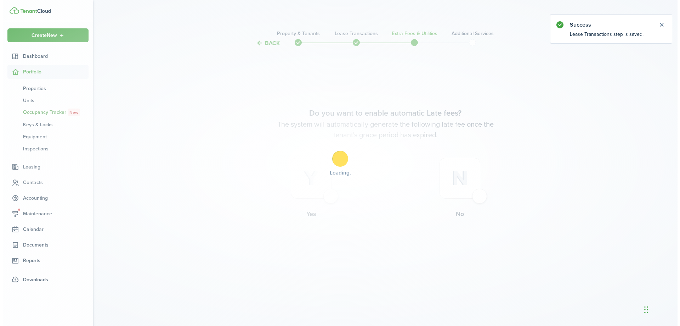
scroll to position [0, 0]
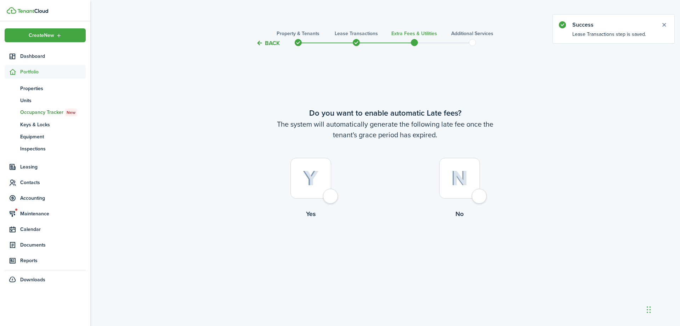
click at [480, 196] on div at bounding box center [459, 178] width 41 height 41
radio input "true"
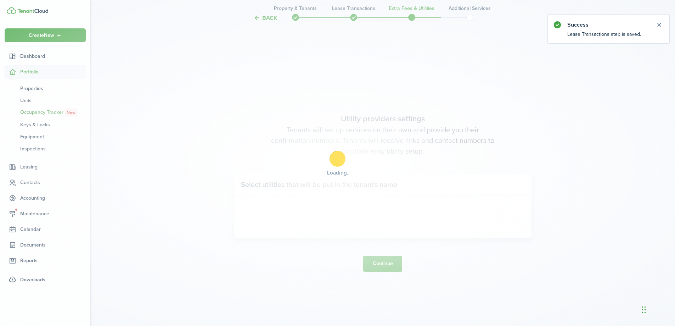
scroll to position [278, 0]
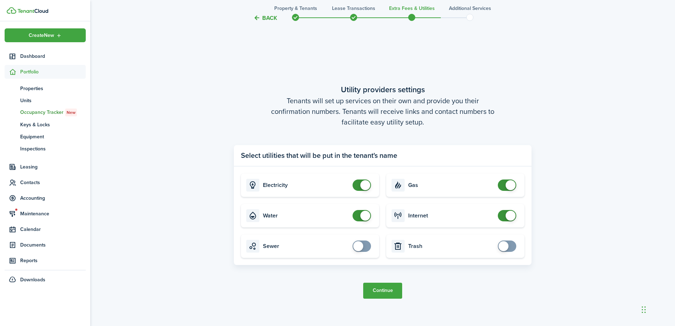
checkbox input "false"
click at [511, 183] on span at bounding box center [511, 185] width 10 height 10
checkbox input "false"
click at [364, 185] on span at bounding box center [365, 185] width 10 height 10
checkbox input "false"
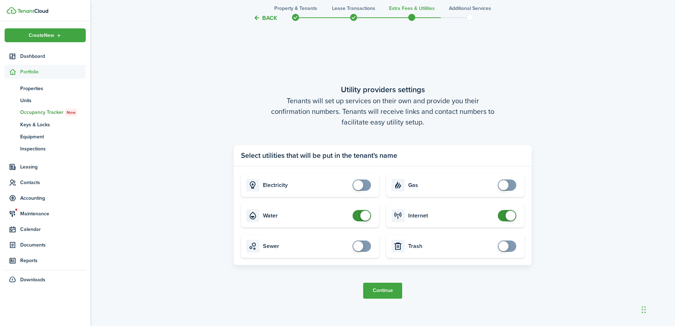
click at [365, 213] on span at bounding box center [365, 216] width 10 height 10
checkbox input "false"
click at [504, 217] on span at bounding box center [507, 215] width 7 height 11
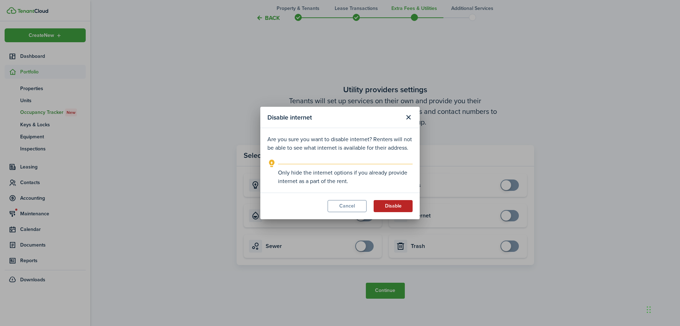
click at [405, 210] on button "Disable" at bounding box center [393, 206] width 39 height 12
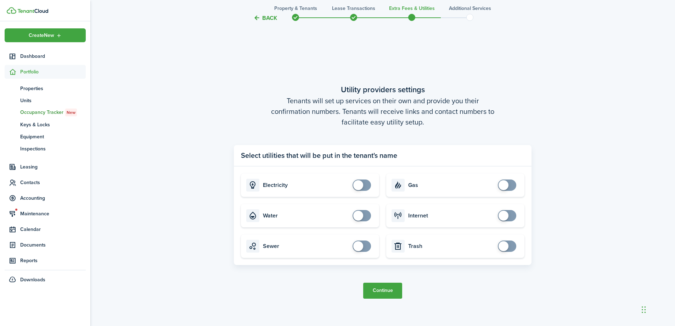
click at [399, 294] on button "Continue" at bounding box center [382, 290] width 39 height 16
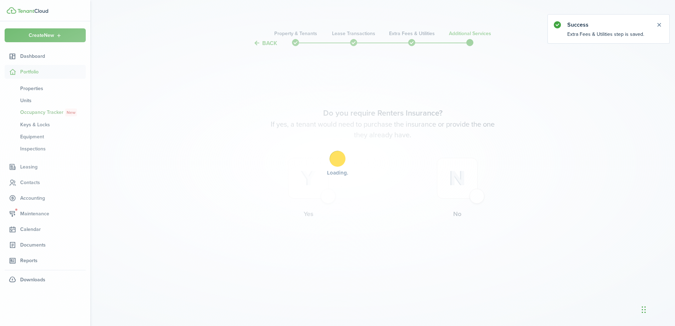
scroll to position [0, 0]
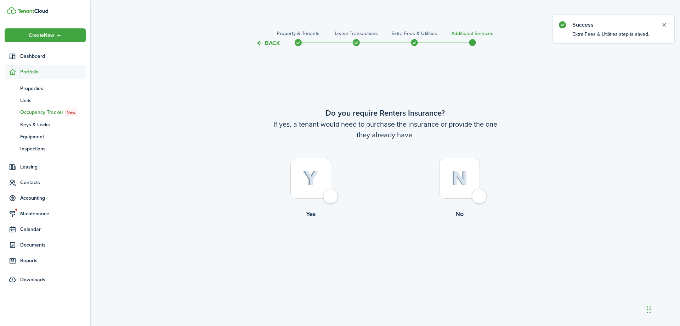
click at [473, 196] on div at bounding box center [459, 178] width 41 height 41
radio input "true"
click at [389, 245] on button "Complete move in" at bounding box center [385, 248] width 52 height 16
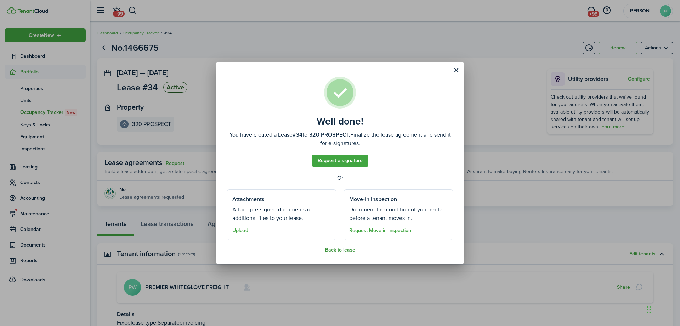
click at [345, 251] on button "Back to lease" at bounding box center [340, 250] width 30 height 6
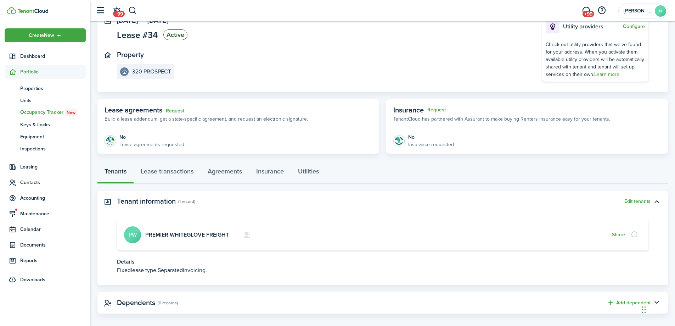
scroll to position [60, 0]
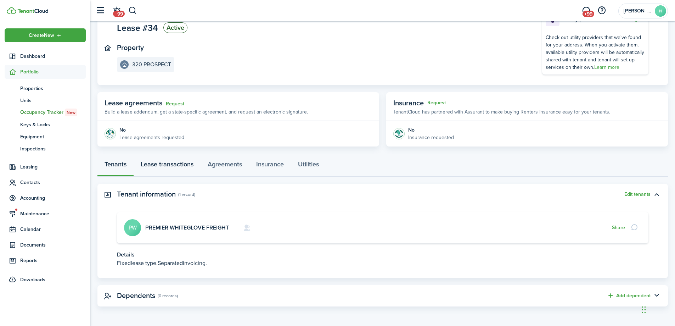
click at [163, 161] on link "Lease transactions" at bounding box center [167, 165] width 67 height 21
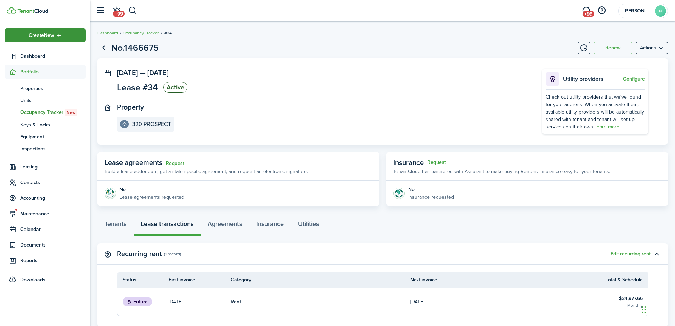
click at [48, 38] on span "Create New" at bounding box center [42, 35] width 26 height 5
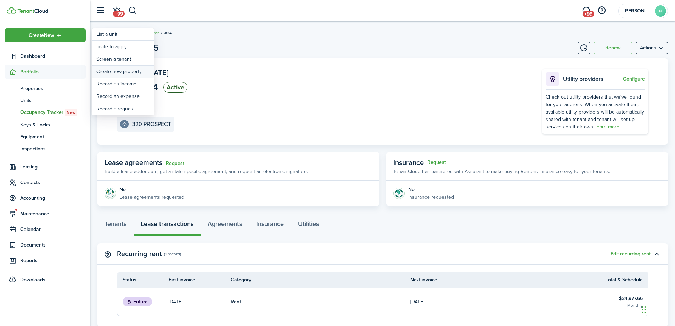
click at [130, 71] on link "Create new property" at bounding box center [123, 72] width 62 height 12
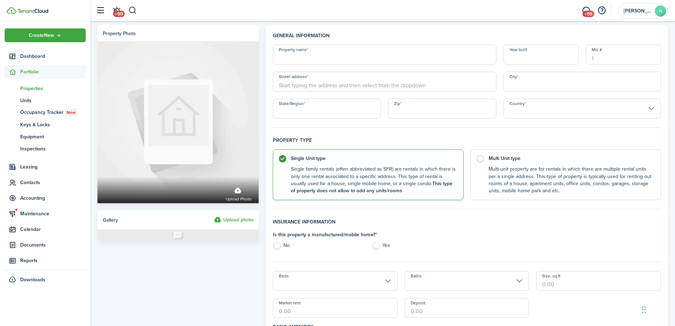
click at [295, 58] on input "Property name" at bounding box center [384, 55] width 223 height 20
click at [308, 58] on input "303 PROPSECT ST" at bounding box center [384, 55] width 223 height 20
type input "[STREET_ADDRESS]"
click at [300, 89] on input "Street address" at bounding box center [384, 82] width 223 height 20
click at [327, 93] on div "[STREET_ADDRESS]" at bounding box center [384, 97] width 223 height 12
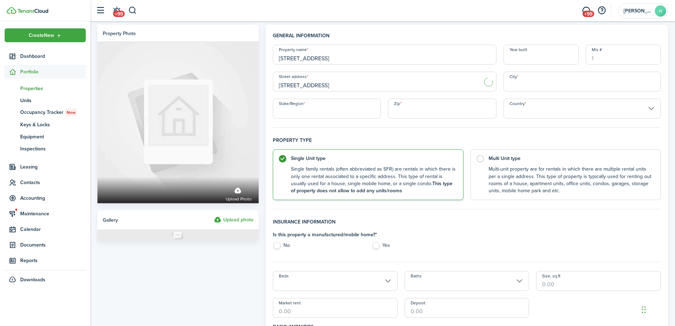
type input "[STREET_ADDRESS]"
type input "Inwood"
type input "NY"
type input "11096"
type input "[GEOGRAPHIC_DATA]"
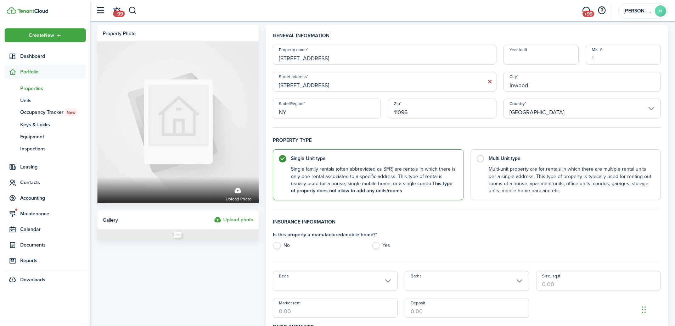
click at [280, 245] on label "No" at bounding box center [319, 247] width 92 height 11
radio input "true"
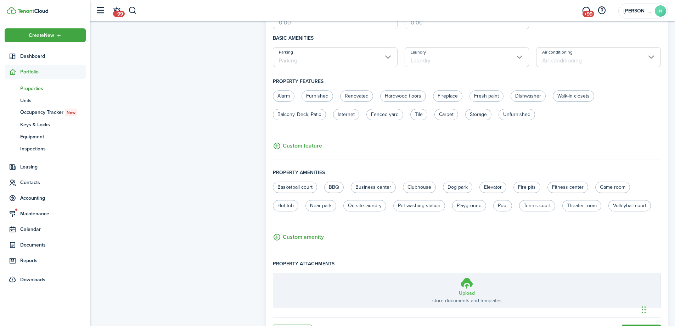
scroll to position [326, 0]
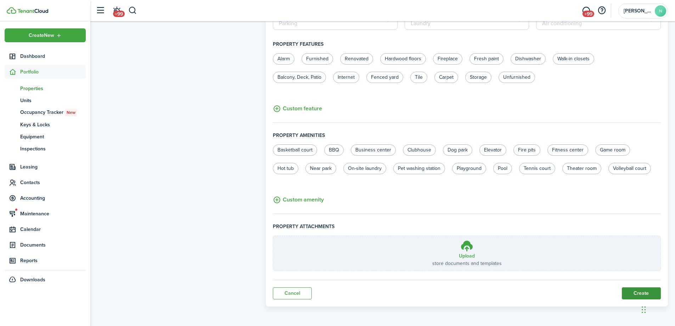
click at [639, 290] on button "Create" at bounding box center [641, 293] width 39 height 12
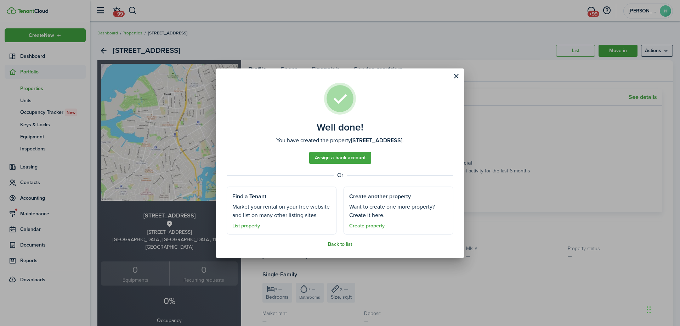
click at [348, 246] on link "Back to list" at bounding box center [340, 244] width 24 height 6
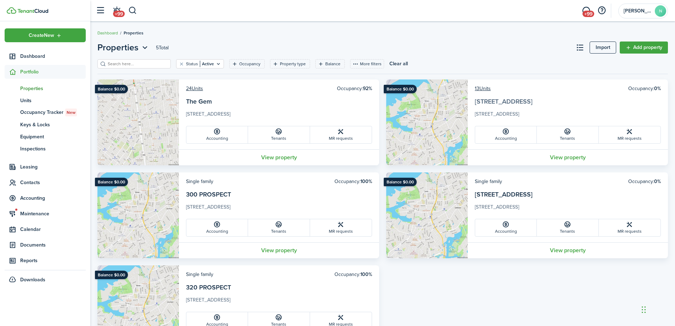
click at [500, 99] on link "[STREET_ADDRESS]" at bounding box center [504, 101] width 58 height 9
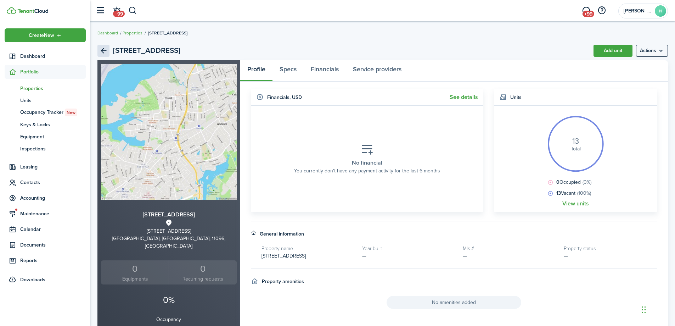
click at [103, 47] on link "Back" at bounding box center [103, 51] width 12 height 12
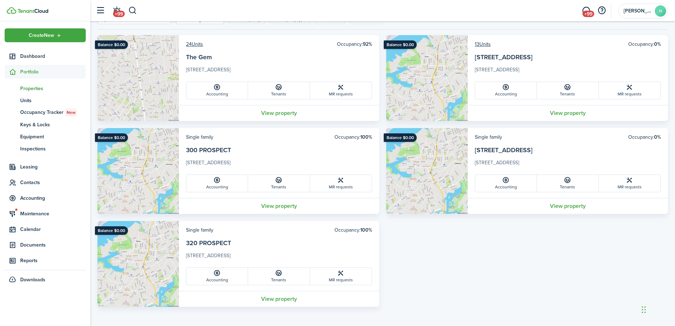
scroll to position [45, 0]
click at [495, 53] on link "[STREET_ADDRESS]" at bounding box center [504, 56] width 58 height 9
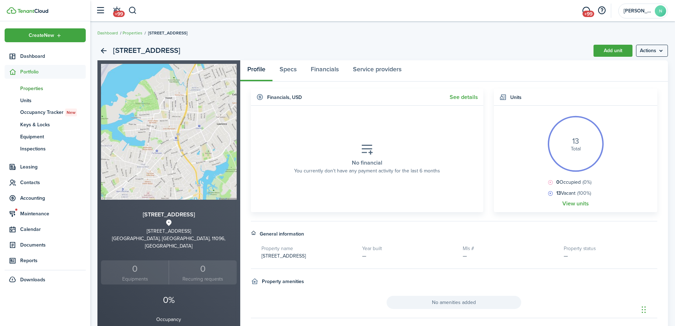
click at [38, 86] on span "Properties" at bounding box center [53, 88] width 66 height 7
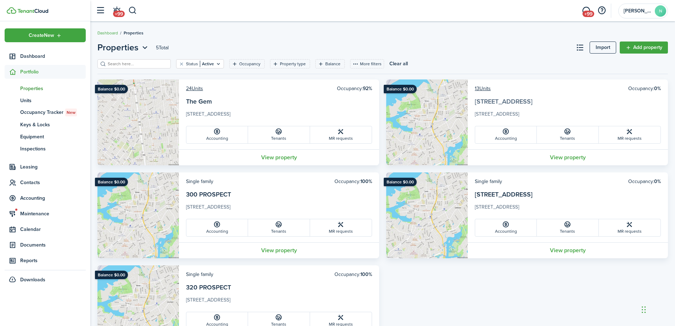
click at [512, 103] on link "[STREET_ADDRESS]" at bounding box center [504, 101] width 58 height 9
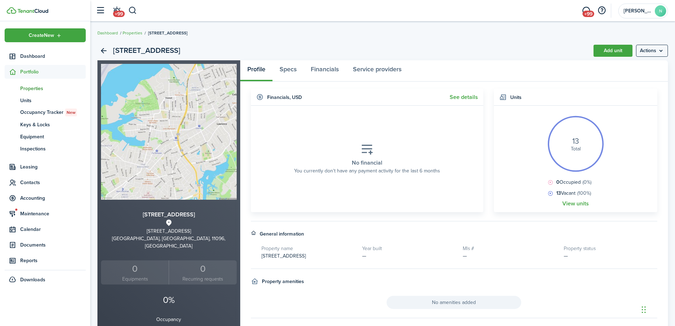
click at [514, 95] on h4 "Units" at bounding box center [515, 97] width 11 height 7
click at [587, 204] on link "View units" at bounding box center [575, 203] width 27 height 6
